Goal: Information Seeking & Learning: Learn about a topic

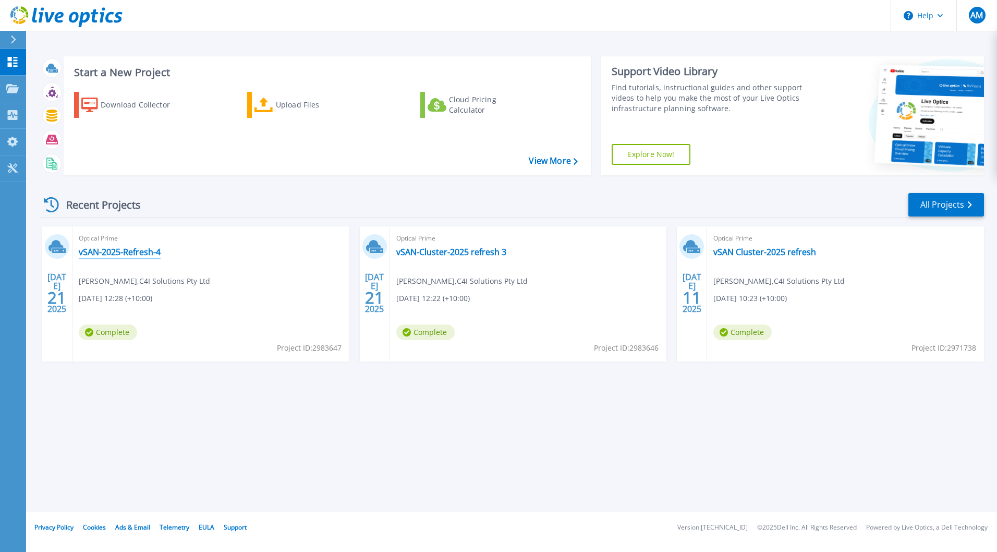
click at [148, 254] on link "vSAN-2025-Refresh-4" at bounding box center [120, 252] width 82 height 10
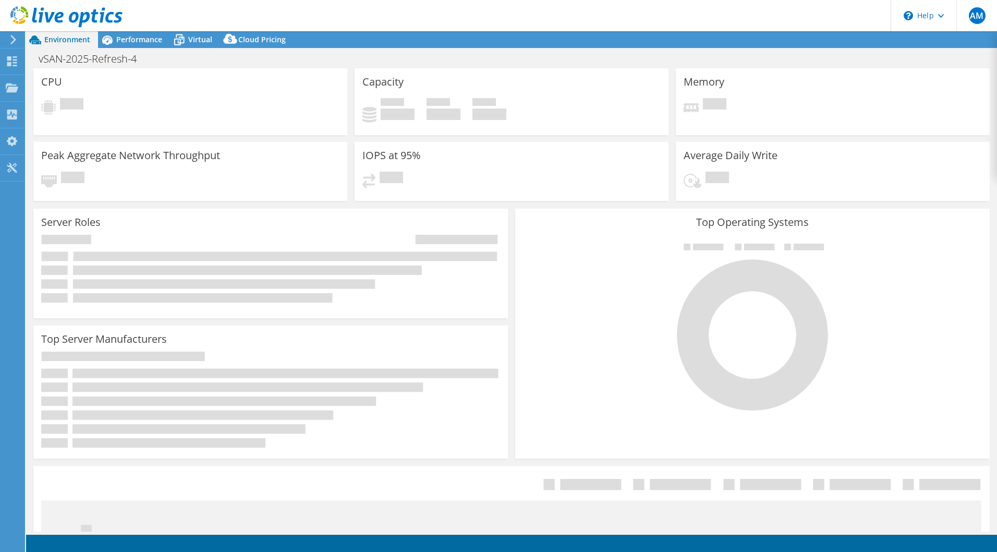
select select "Australia"
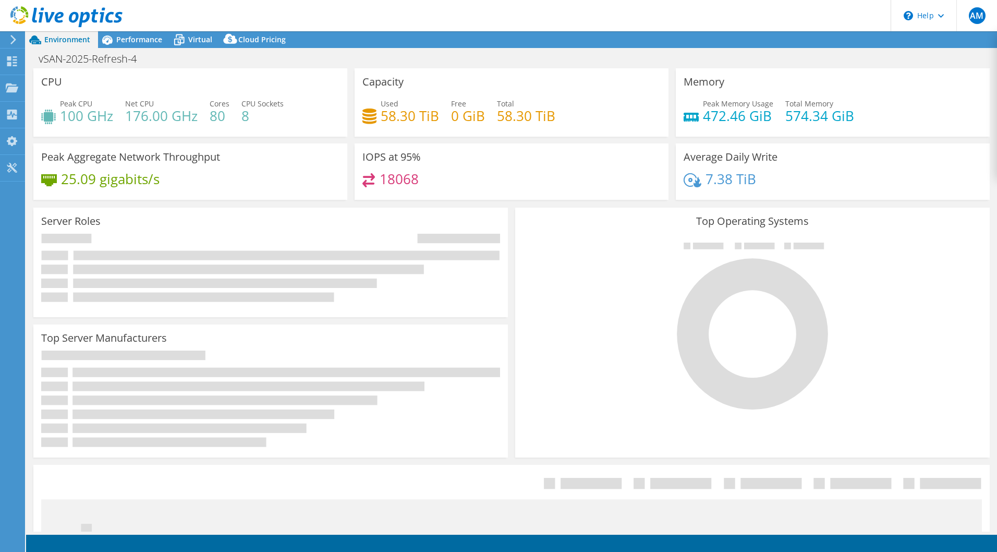
select select "AUD"
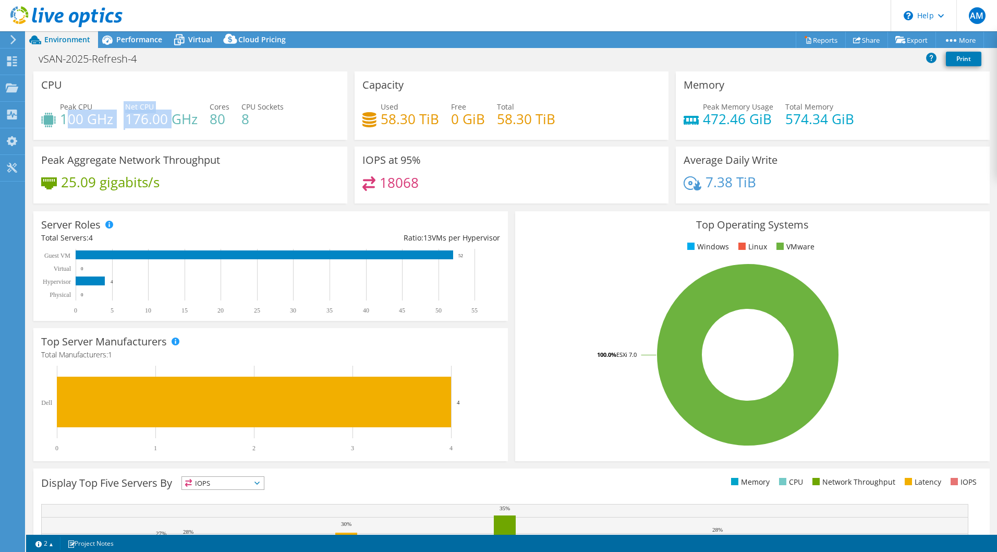
drag, startPoint x: 66, startPoint y: 115, endPoint x: 171, endPoint y: 118, distance: 104.9
click at [170, 118] on div "Peak CPU 100 GHz Net CPU 176.00 GHz Cores 80 CPU Sockets 8" at bounding box center [190, 118] width 298 height 34
drag, startPoint x: 171, startPoint y: 118, endPoint x: 182, endPoint y: 122, distance: 12.2
click at [182, 122] on h4 "176.00 GHz" at bounding box center [161, 118] width 72 height 11
drag, startPoint x: 197, startPoint y: 124, endPoint x: 62, endPoint y: 120, distance: 135.1
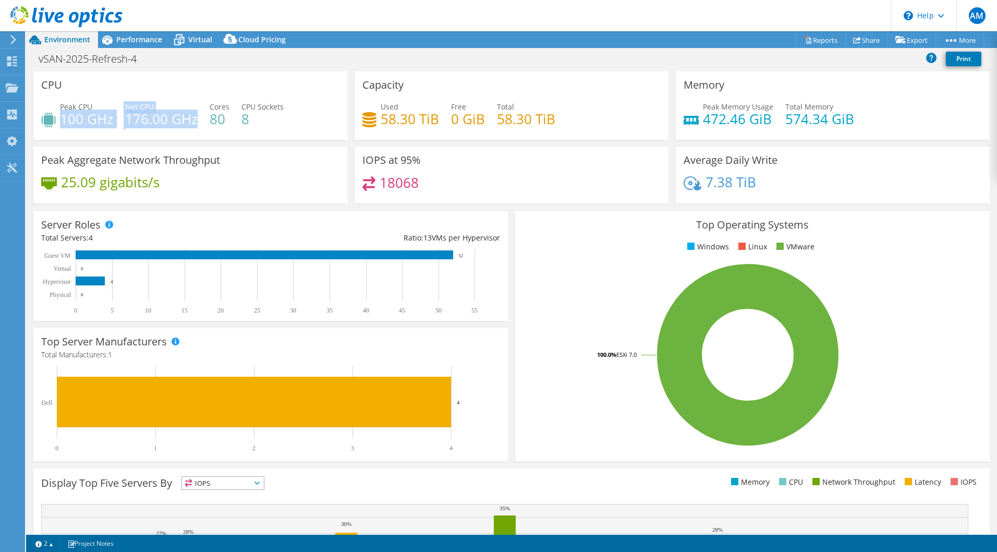
click at [62, 120] on div "Peak CPU 100 GHz Net CPU 176.00 GHz Cores 80 CPU Sockets 8" at bounding box center [190, 118] width 298 height 34
drag, startPoint x: 62, startPoint y: 120, endPoint x: 139, endPoint y: 125, distance: 77.9
click at [138, 125] on h4 "176.00 GHz" at bounding box center [161, 118] width 72 height 11
click at [179, 122] on h4 "176.00 GHz" at bounding box center [161, 118] width 72 height 11
drag, startPoint x: 196, startPoint y: 120, endPoint x: 129, endPoint y: 117, distance: 67.4
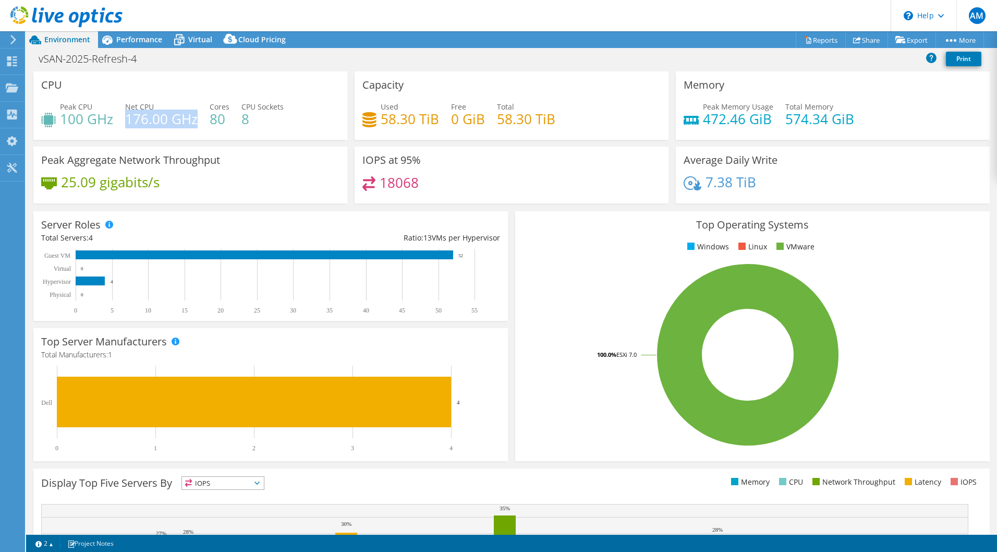
click at [129, 117] on h4 "176.00 GHz" at bounding box center [161, 118] width 72 height 11
drag, startPoint x: 129, startPoint y: 117, endPoint x: 63, endPoint y: 116, distance: 66.2
click at [63, 116] on div "Peak CPU 100 GHz Net CPU 176.00 GHz Cores 80 CPU Sockets 8" at bounding box center [190, 118] width 298 height 34
drag, startPoint x: 63, startPoint y: 116, endPoint x: 184, endPoint y: 46, distance: 140.0
click at [184, 46] on div "Environment Performance Virtual Upgrades Cloud Pricing" at bounding box center [160, 39] width 268 height 17
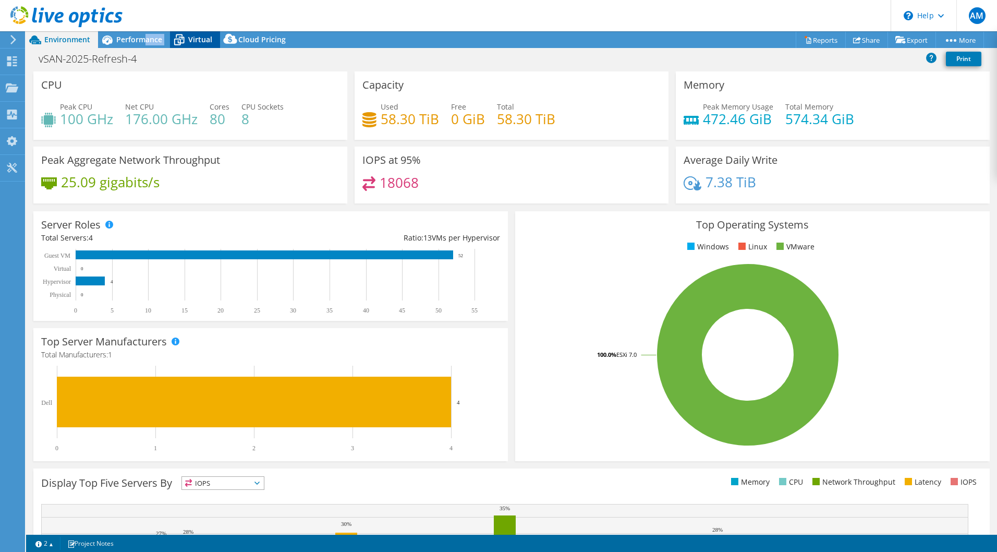
drag, startPoint x: 184, startPoint y: 46, endPoint x: 185, endPoint y: 40, distance: 5.9
click at [185, 40] on icon at bounding box center [179, 40] width 18 height 18
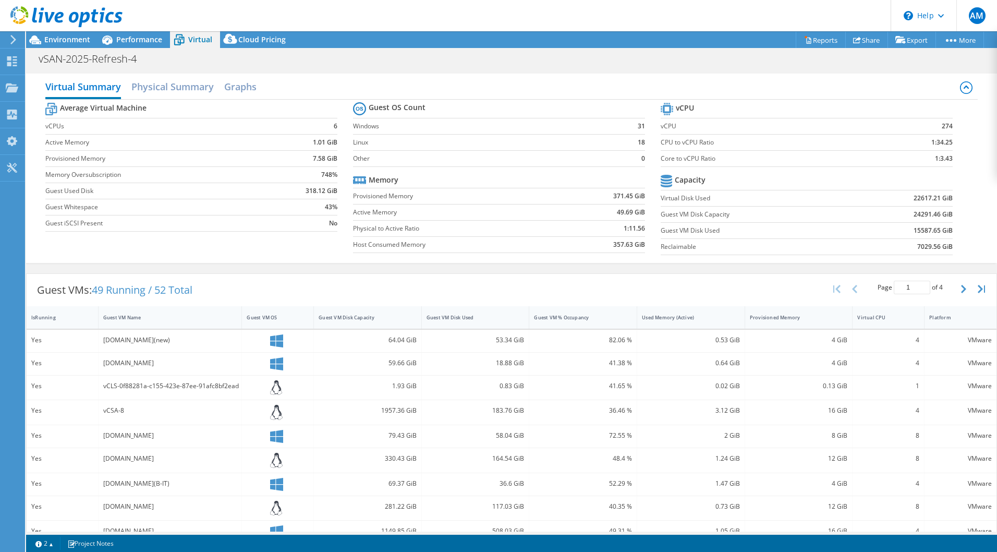
click at [757, 150] on td "CPU to vCPU Ratio" at bounding box center [768, 142] width 215 height 16
click at [189, 89] on h2 "Physical Summary" at bounding box center [172, 87] width 82 height 23
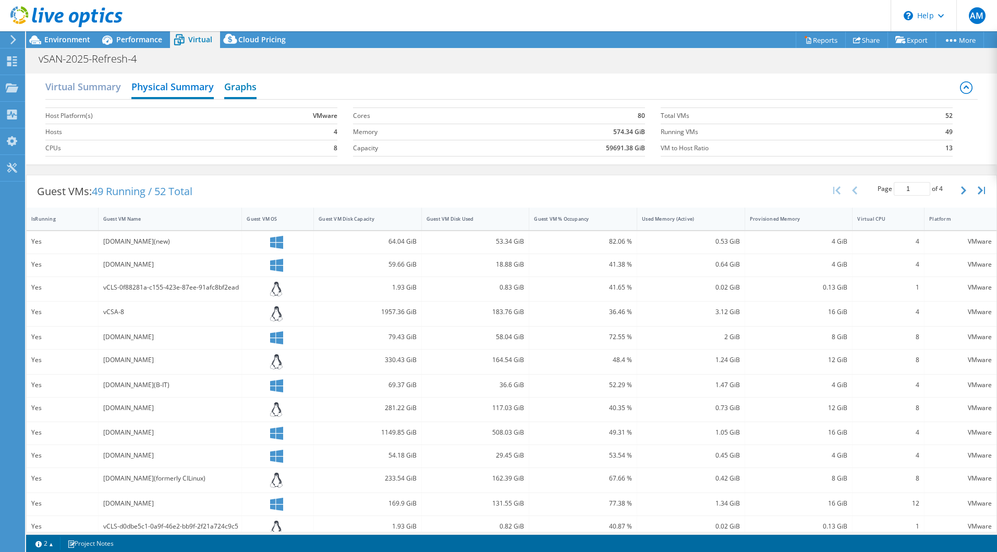
click at [239, 89] on h2 "Graphs" at bounding box center [240, 87] width 32 height 23
